Goal: Transaction & Acquisition: Purchase product/service

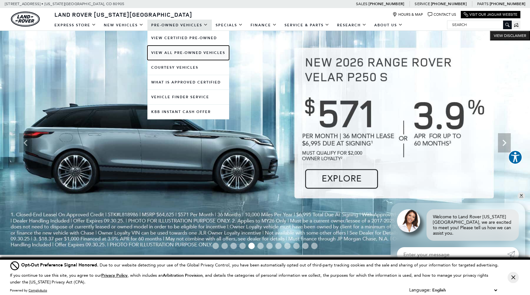
click at [187, 52] on link "View All Pre-Owned Vehicles" at bounding box center [188, 53] width 82 height 14
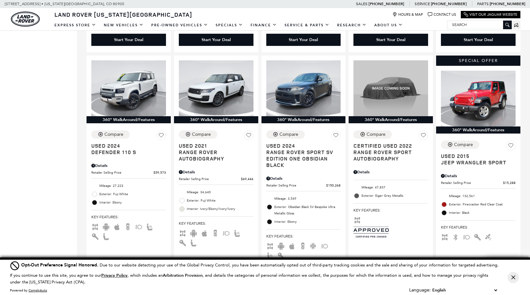
scroll to position [606, 0]
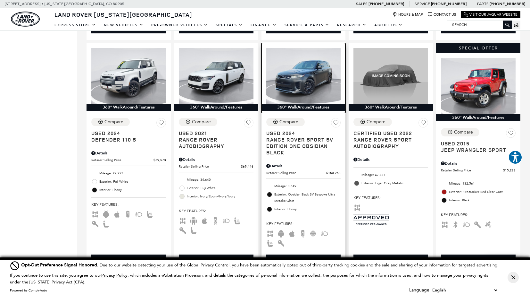
click at [301, 76] on img at bounding box center [303, 76] width 75 height 56
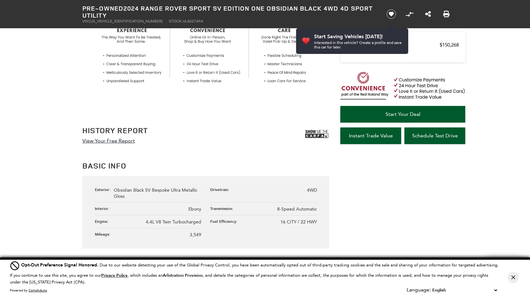
scroll to position [103, 0]
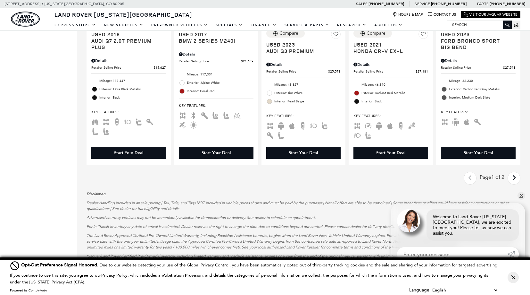
scroll to position [956, 0]
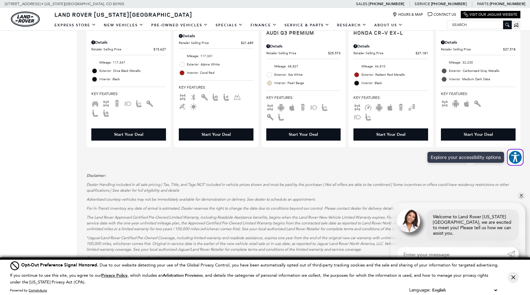
click at [511, 161] on span "Explore your accessibility options" at bounding box center [516, 157] width 14 height 14
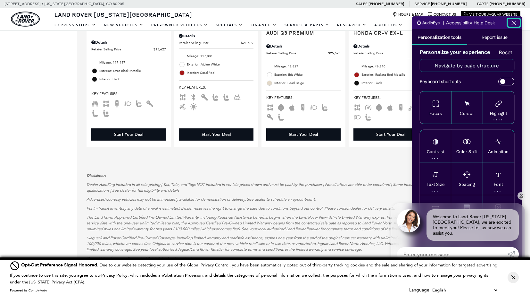
click at [512, 22] on icon "Close the AudioEye toolbar" at bounding box center [514, 23] width 8 height 8
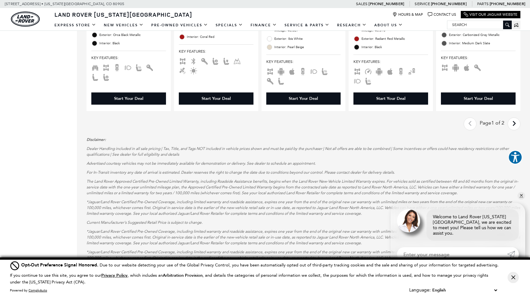
scroll to position [993, 0]
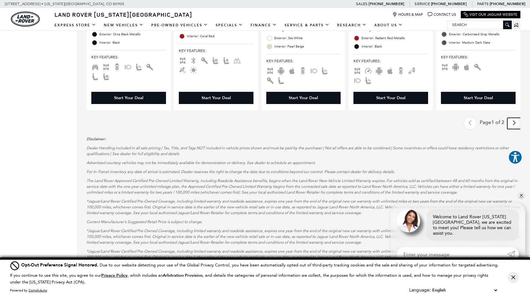
click at [516, 125] on icon "next page" at bounding box center [514, 123] width 4 height 10
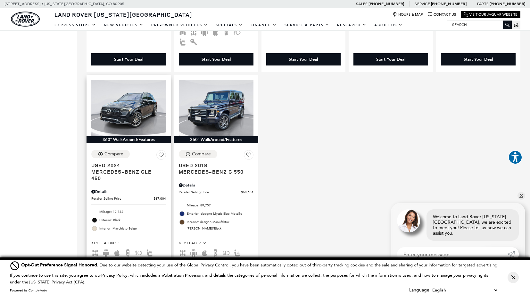
scroll to position [568, 0]
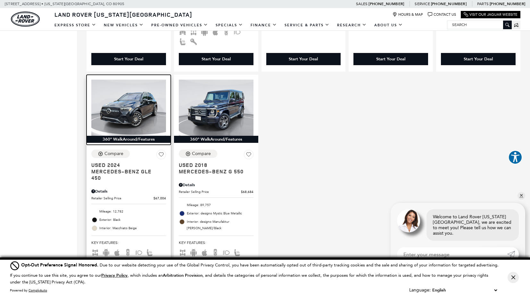
click at [135, 110] on img at bounding box center [128, 108] width 75 height 56
click at [138, 131] on img at bounding box center [128, 108] width 75 height 56
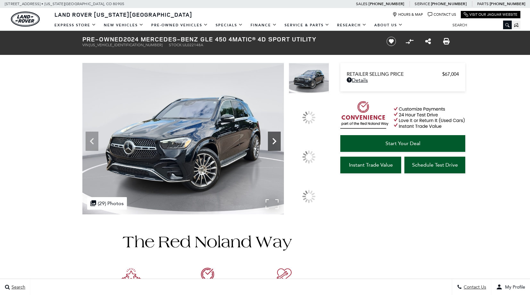
click at [281, 147] on icon at bounding box center [274, 141] width 13 height 13
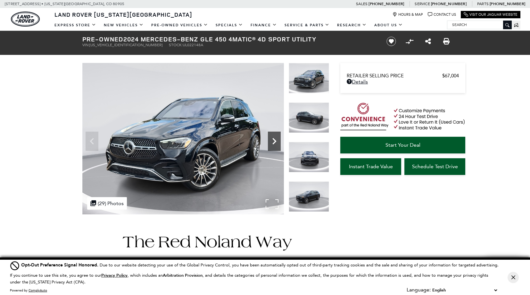
click at [277, 141] on icon "Next" at bounding box center [274, 141] width 13 height 13
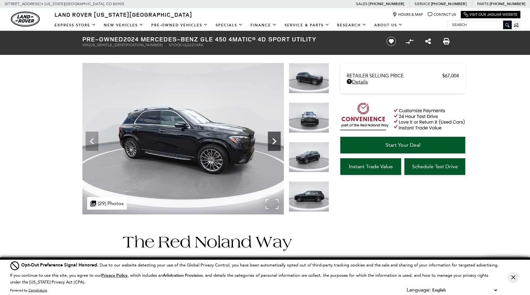
click at [277, 141] on icon "Next" at bounding box center [274, 141] width 13 height 13
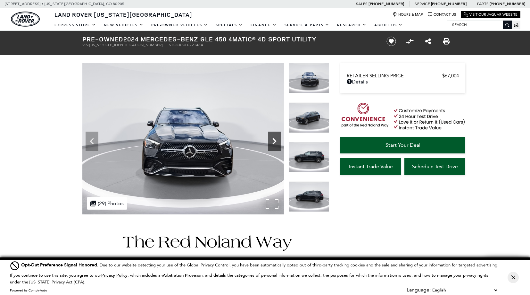
click at [277, 141] on icon "Next" at bounding box center [274, 141] width 13 height 13
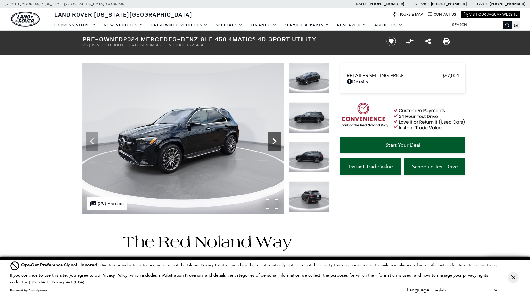
click at [277, 141] on icon "Next" at bounding box center [274, 141] width 13 height 13
